Goal: Navigation & Orientation: Find specific page/section

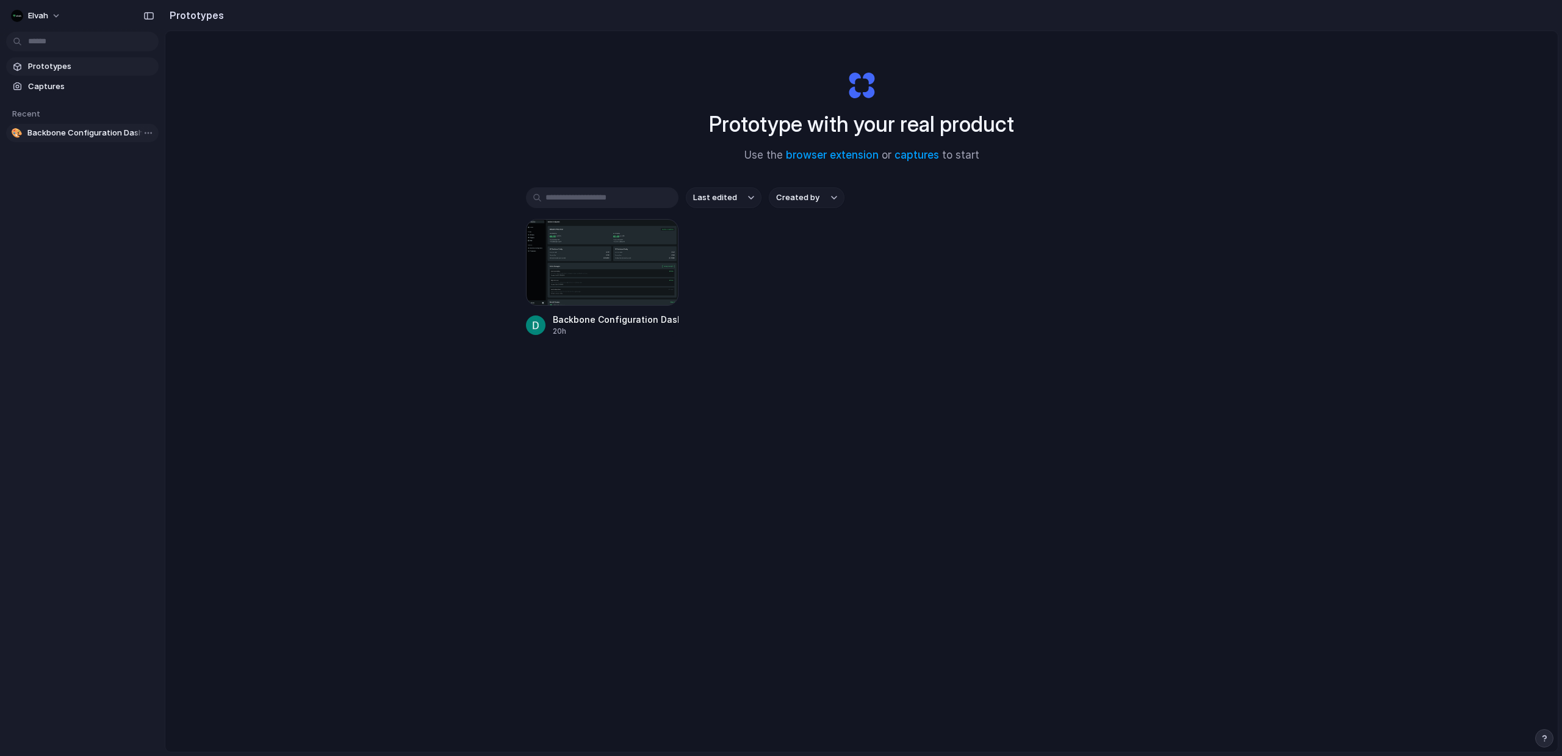
click at [61, 131] on span "Backbone Configuration Dashboard" at bounding box center [90, 133] width 126 height 12
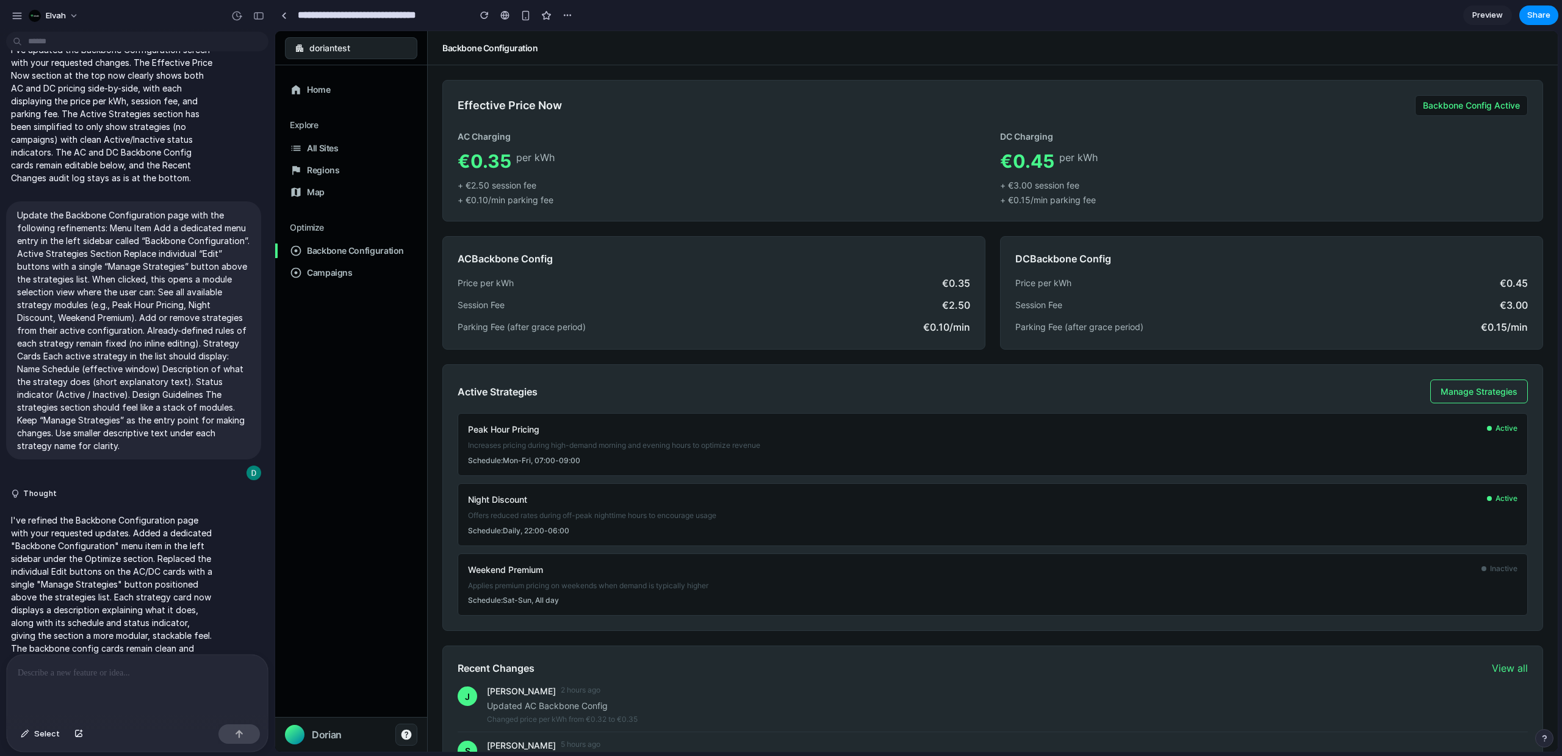
click at [355, 477] on div "Home Explore All Sites Regions Map Optimize Backbone Configuration Campaigns" at bounding box center [351, 391] width 152 height 622
click at [328, 276] on span "Campaigns" at bounding box center [330, 273] width 46 height 12
click at [307, 196] on span "Map" at bounding box center [316, 192] width 18 height 12
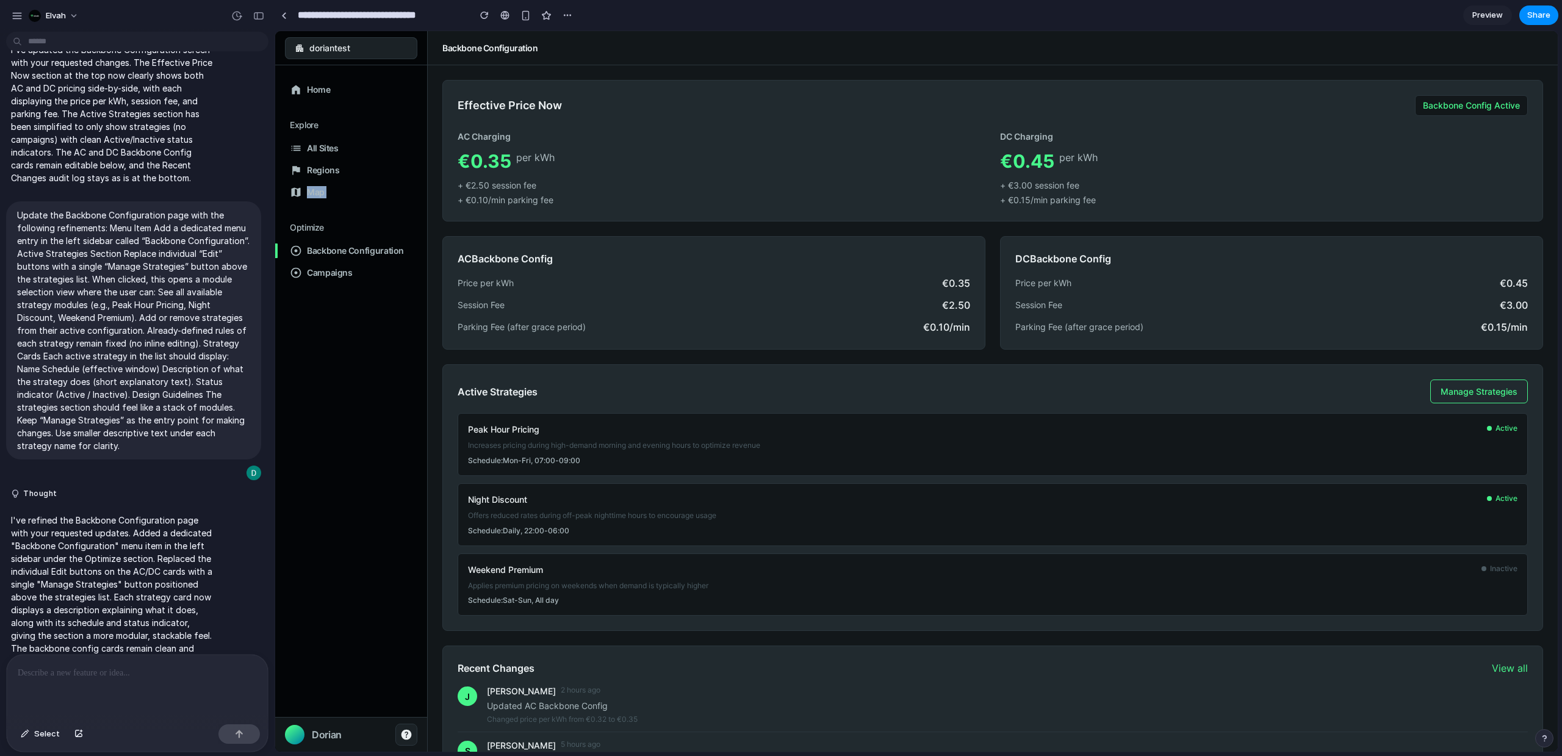
click at [307, 196] on span "Map" at bounding box center [316, 192] width 18 height 12
click at [331, 168] on span "Regions" at bounding box center [323, 170] width 32 height 12
click at [328, 145] on span "All Sites" at bounding box center [323, 148] width 32 height 12
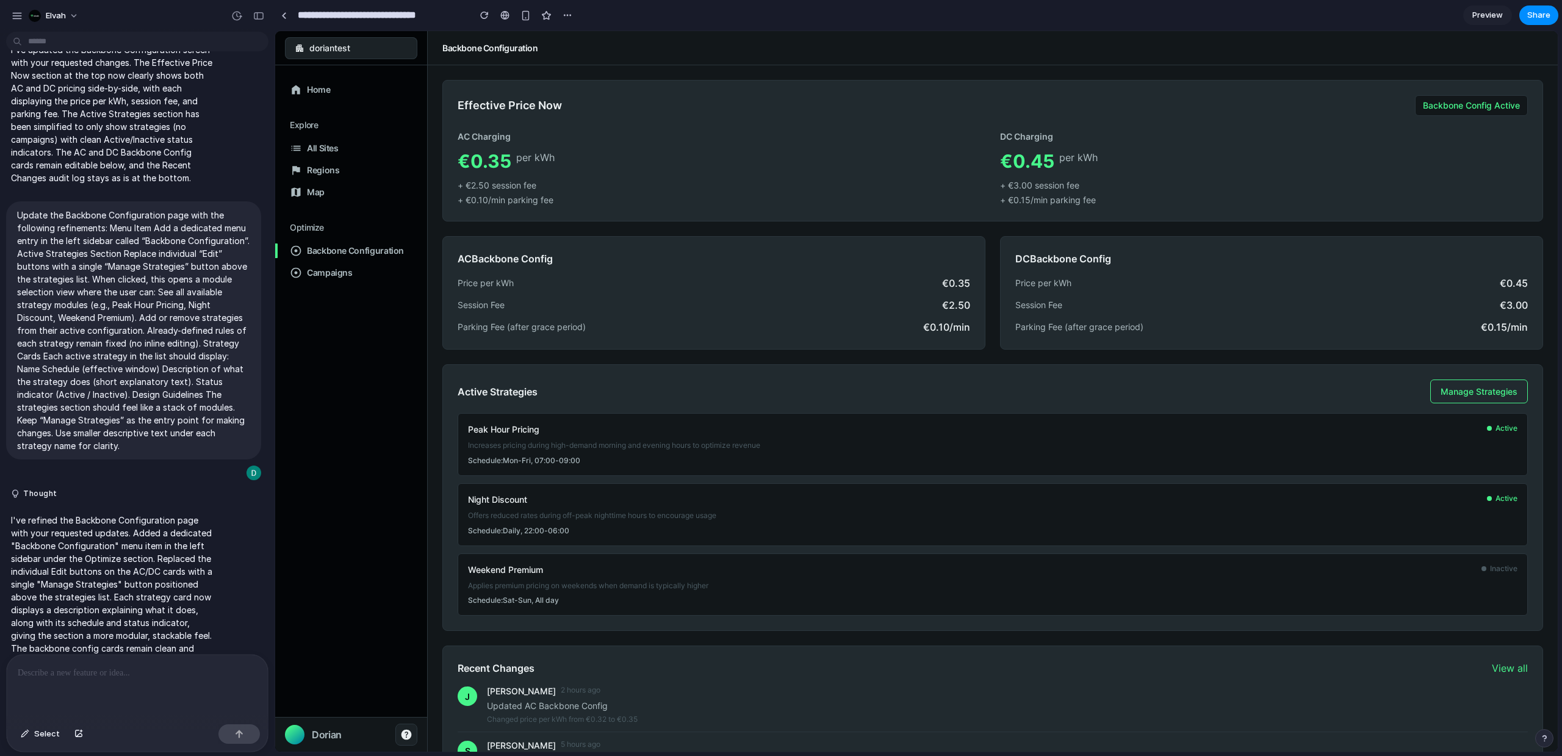
drag, startPoint x: 1466, startPoint y: 392, endPoint x: 1354, endPoint y: 386, distance: 112.5
click at [1466, 392] on span "Manage Strategies" at bounding box center [1479, 391] width 77 height 10
